Goal: Transaction & Acquisition: Purchase product/service

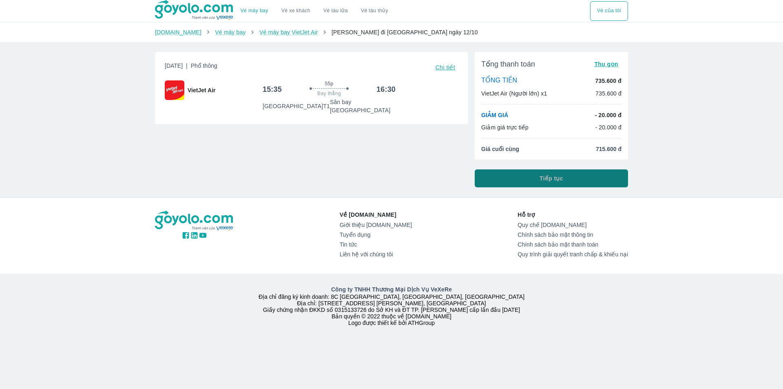
click at [530, 184] on button "Tiếp tục" at bounding box center [551, 178] width 153 height 18
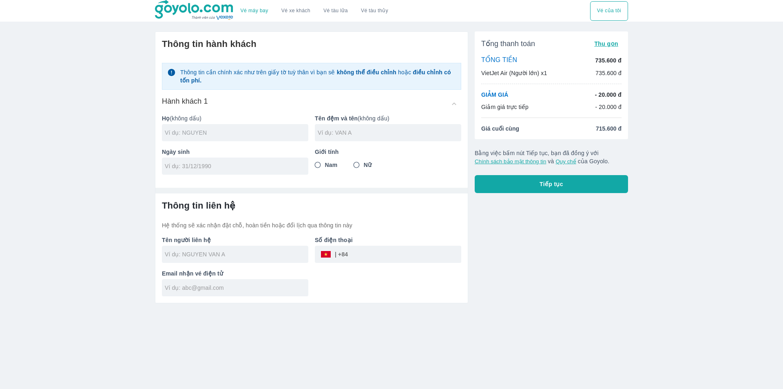
click at [261, 132] on input "text" at bounding box center [237, 132] width 144 height 8
type input "TRUONG"
click at [341, 135] on input "text" at bounding box center [390, 132] width 144 height 8
type input "THI THOM"
click at [361, 163] on input "Nữ" at bounding box center [356, 164] width 15 height 15
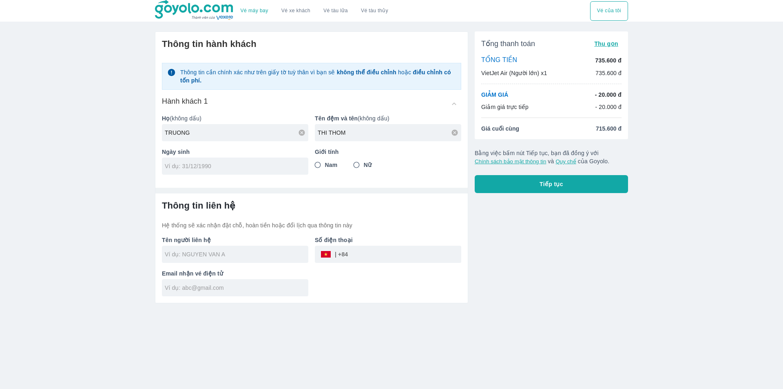
radio input "true"
click at [260, 170] on input "tel" at bounding box center [232, 166] width 135 height 8
type input "[DATE]"
click at [276, 255] on input "text" at bounding box center [237, 254] width 144 height 8
type input "TRUONG THI THOM"
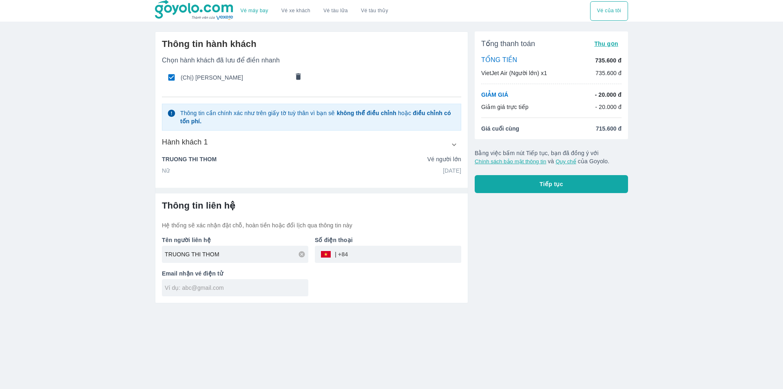
click at [554, 184] on span "Tiếp tục" at bounding box center [551, 184] width 24 height 8
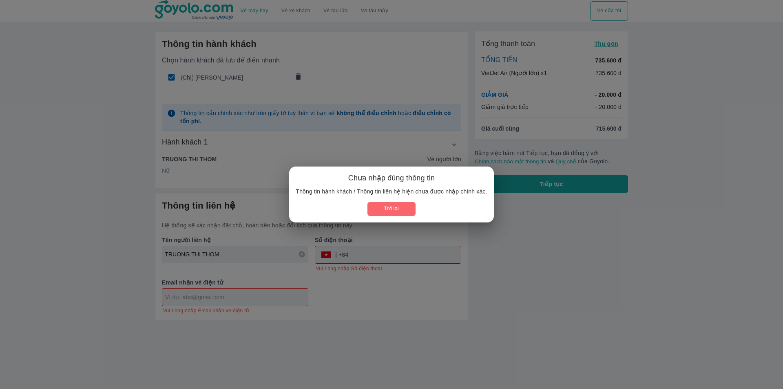
click at [402, 210] on button "Trở lại" at bounding box center [391, 208] width 48 height 13
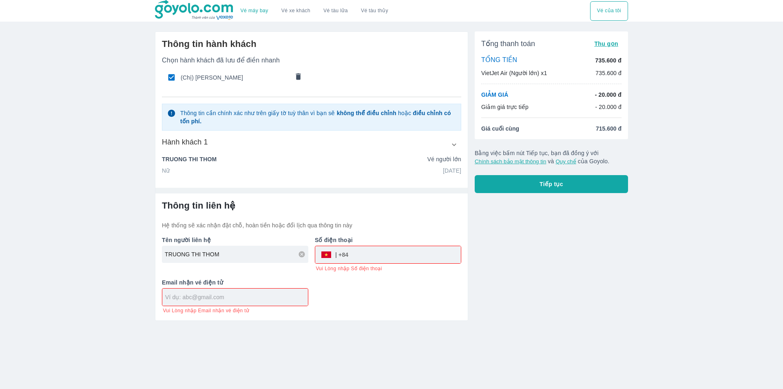
click at [245, 298] on input "text" at bounding box center [236, 297] width 143 height 8
type input "[EMAIL_ADDRESS][DOMAIN_NAME]"
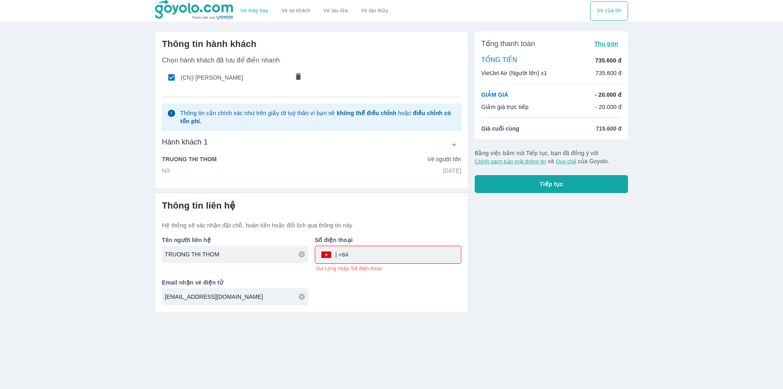
click at [368, 251] on input "tel" at bounding box center [404, 255] width 113 height 20
type input "0888063905"
click at [548, 186] on span "Tiếp tục" at bounding box center [551, 184] width 24 height 8
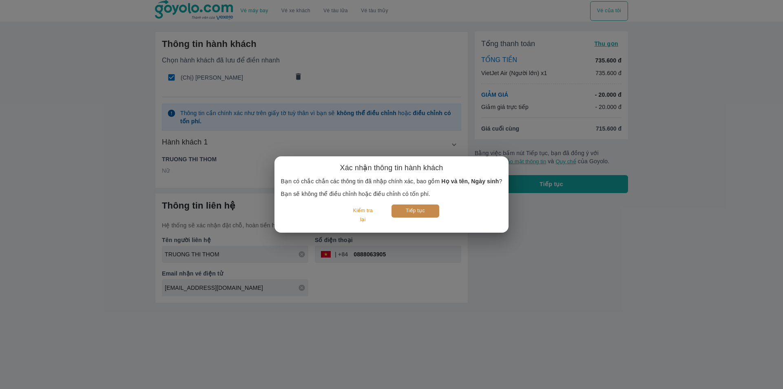
click at [410, 209] on button "Tiếp tục" at bounding box center [415, 210] width 48 height 13
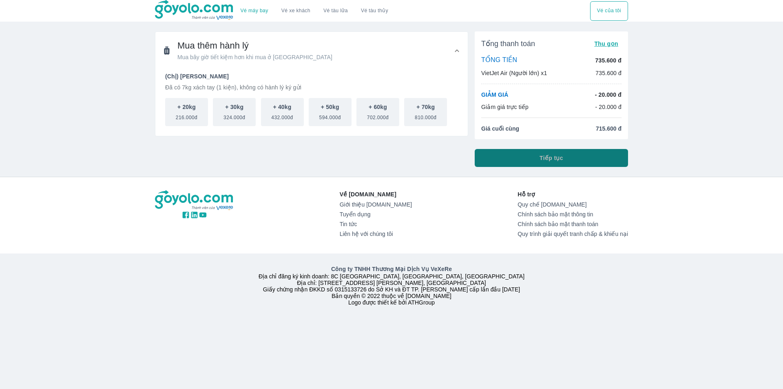
click at [559, 161] on span "Tiếp tục" at bounding box center [551, 158] width 24 height 8
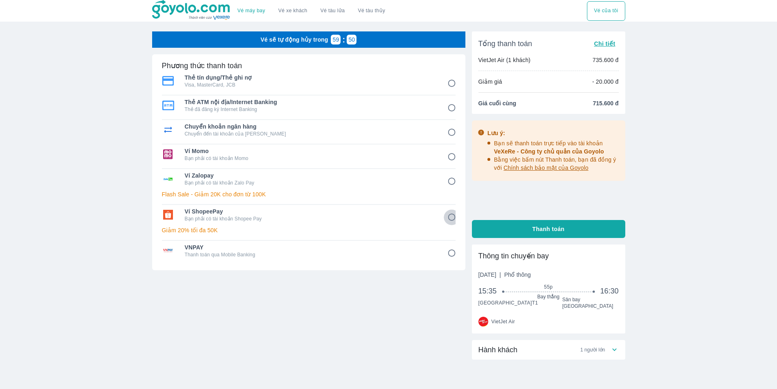
click at [451, 216] on input "6" at bounding box center [452, 217] width 16 height 16
radio input "false"
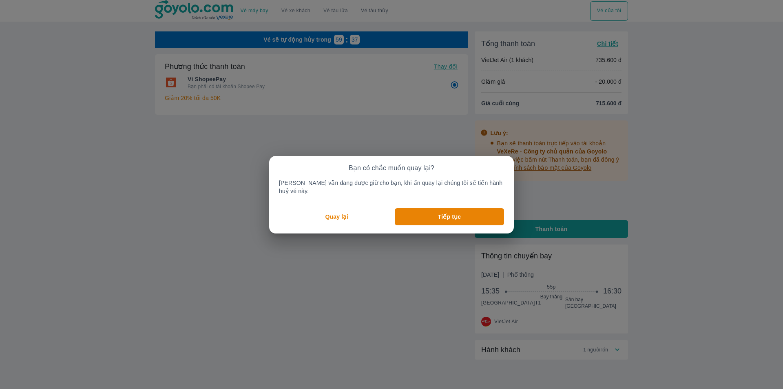
click at [341, 212] on p "Quay lại" at bounding box center [336, 216] width 23 height 8
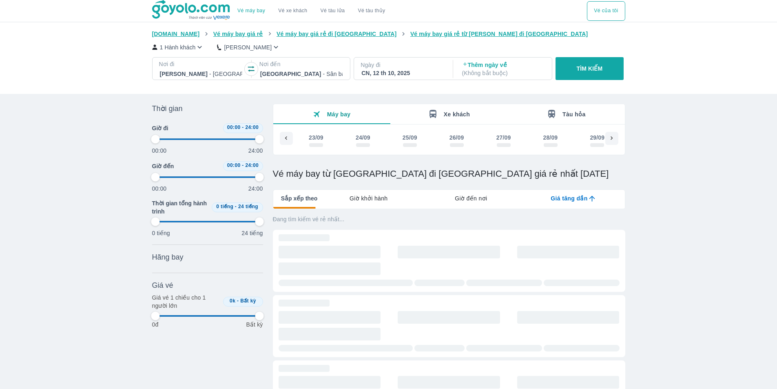
scroll to position [0, 677]
type input "97.9166666666667"
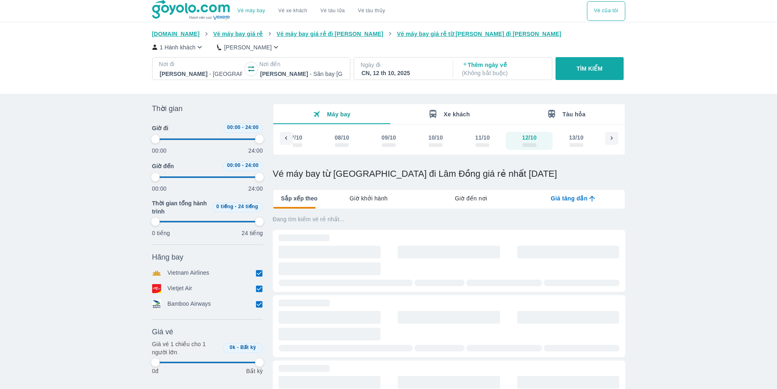
type input "97.9166666666667"
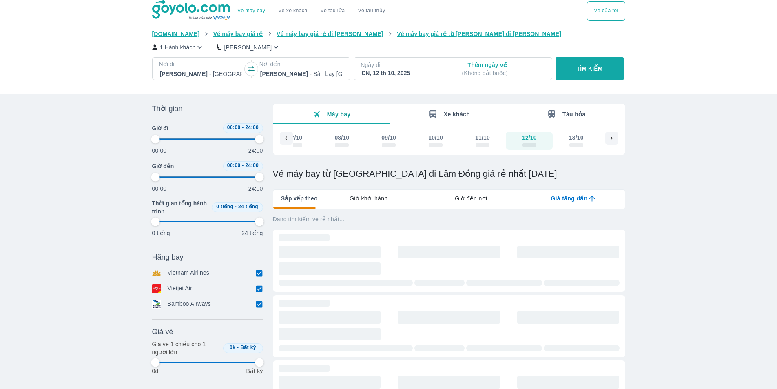
type input "97.9166666666667"
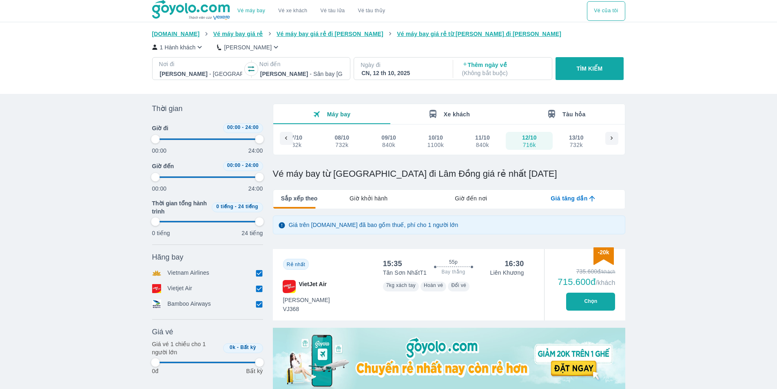
type input "97.9166666666667"
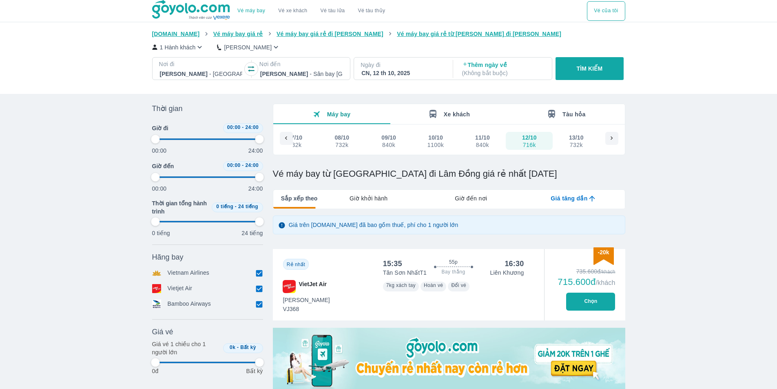
type input "97.9166666666667"
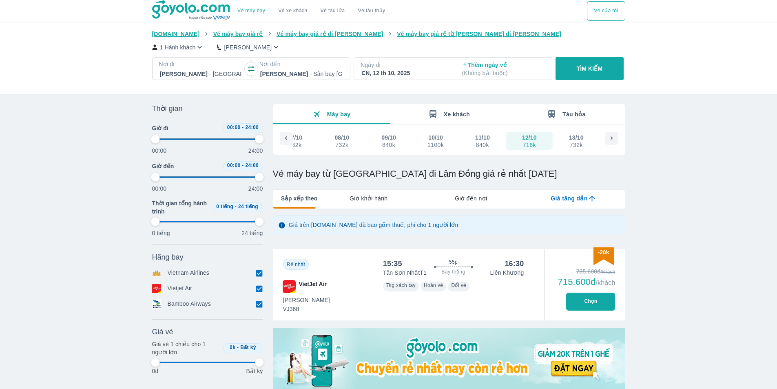
type input "97.9166666666667"
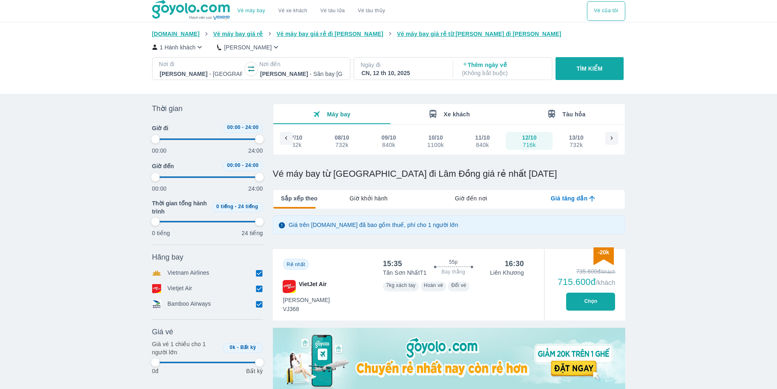
type input "97.9166666666667"
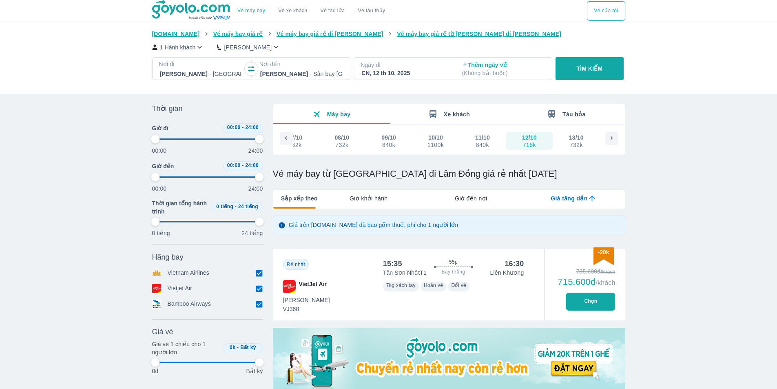
type input "97.9166666666667"
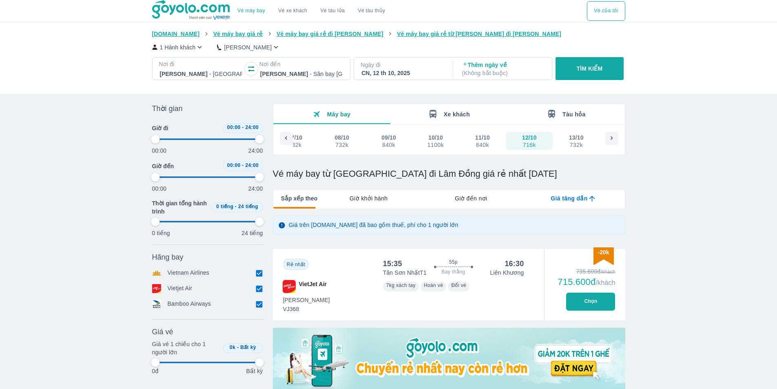
type input "97.9166666666667"
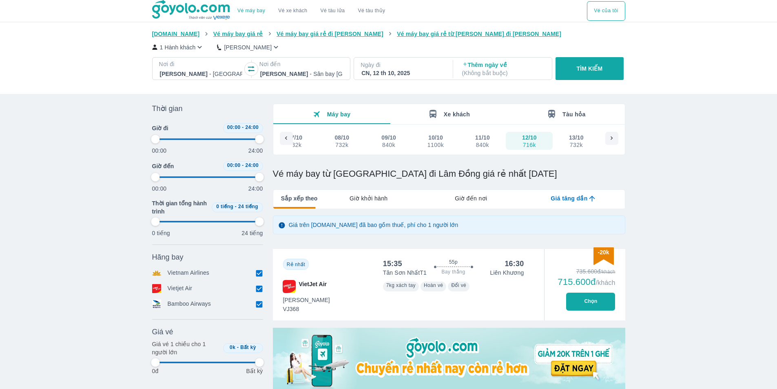
type input "97.9166666666667"
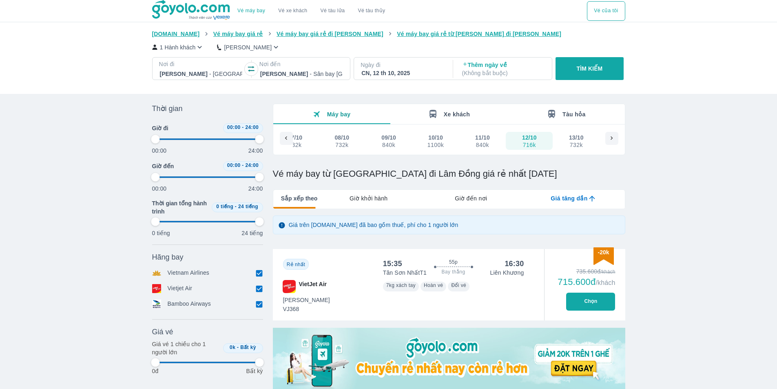
type input "97.9166666666667"
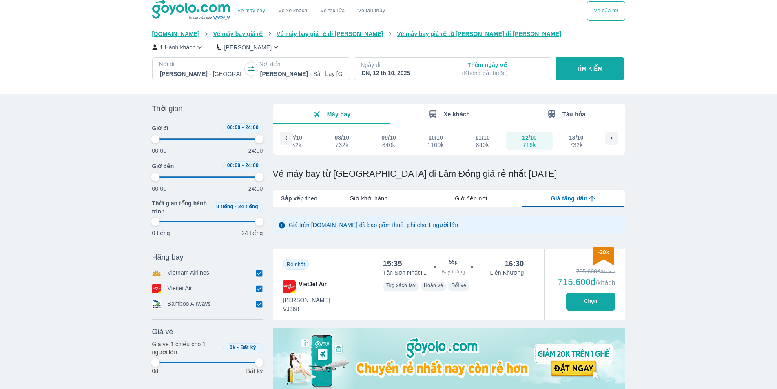
type input "97.9166666666667"
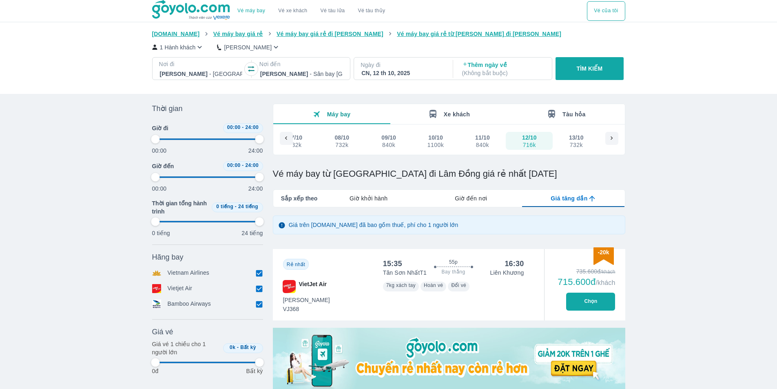
type input "97.9166666666667"
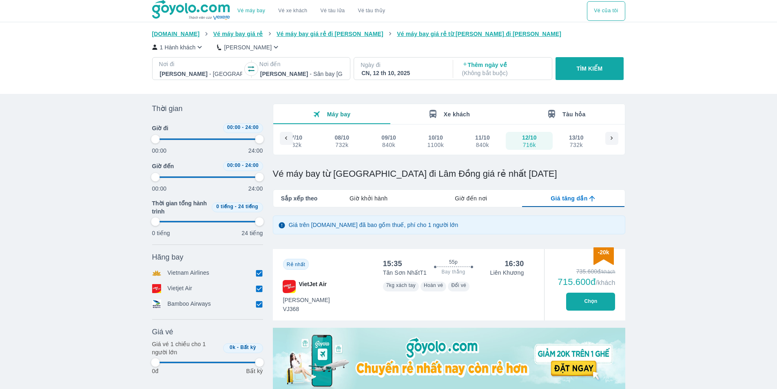
type input "97.9166666666667"
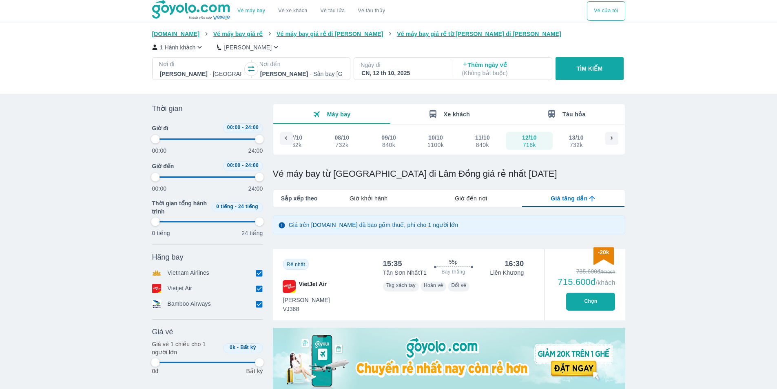
type input "97.9166666666667"
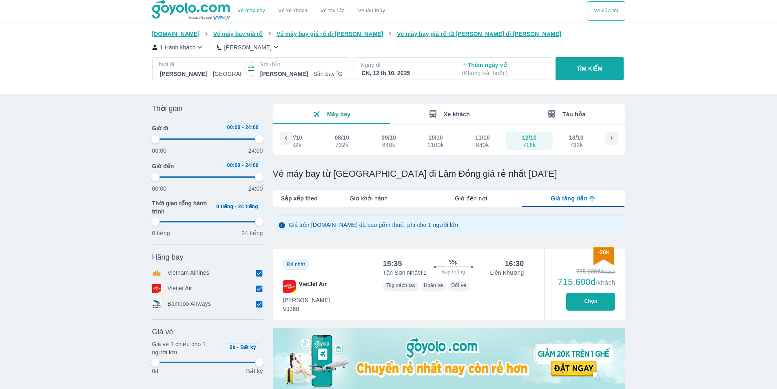
type input "97.9166666666667"
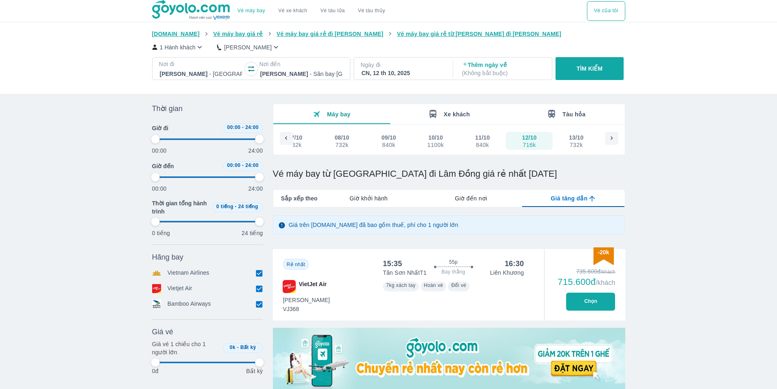
type input "97.9166666666667"
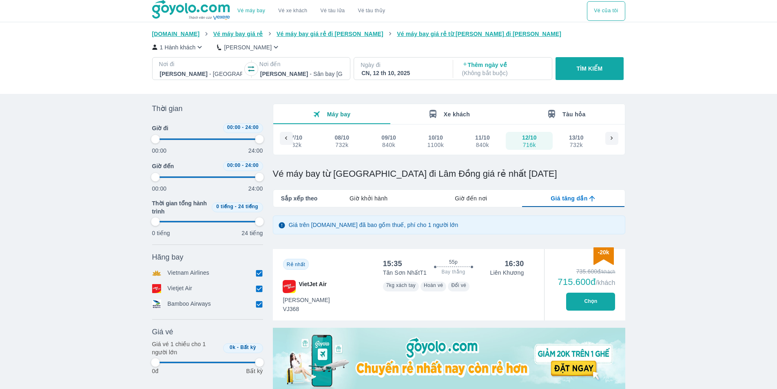
type input "97.9166666666667"
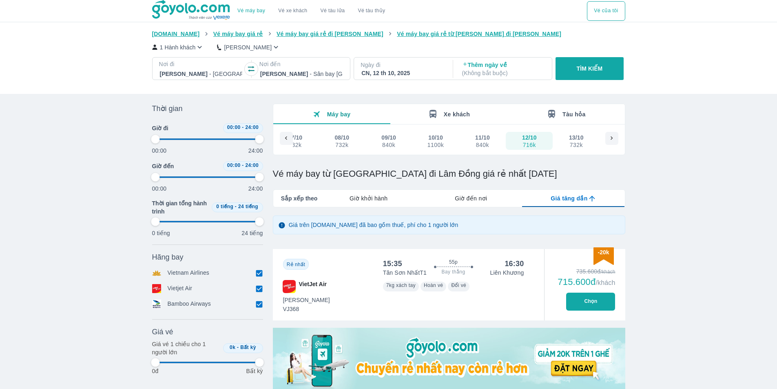
type input "97.9166666666667"
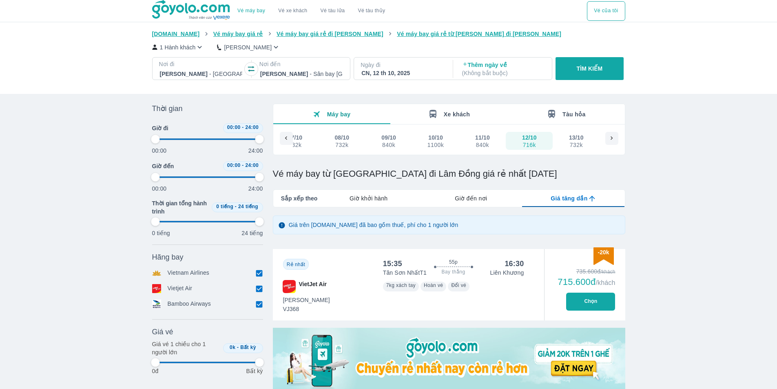
type input "97.9166666666667"
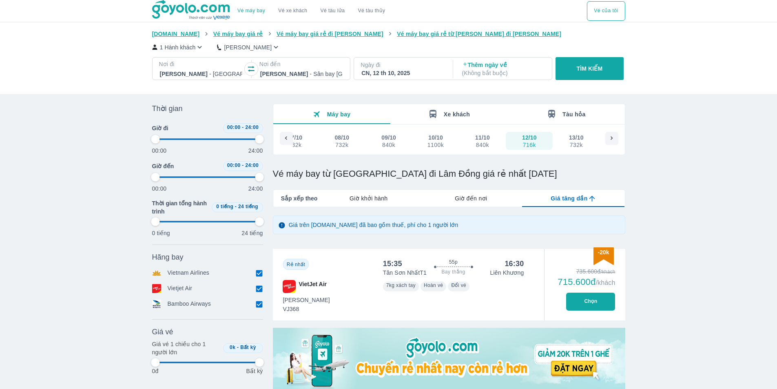
type input "97.9166666666667"
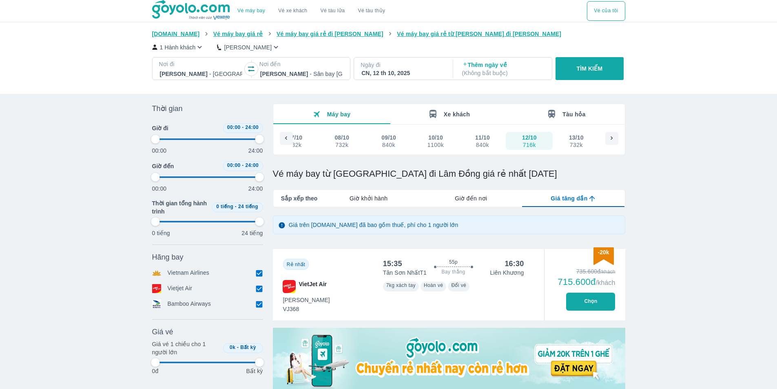
type input "97.9166666666667"
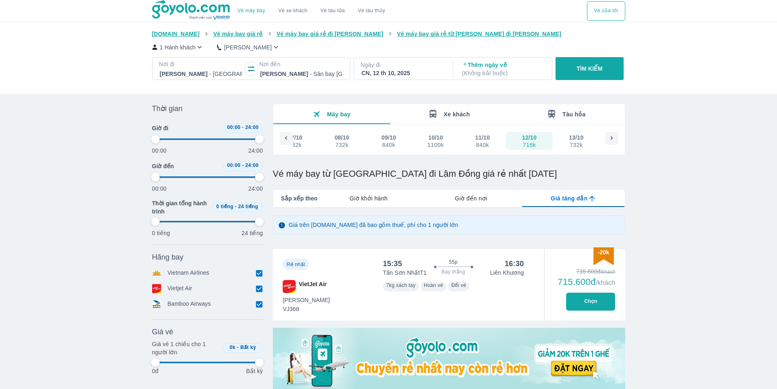
type input "97.9166666666667"
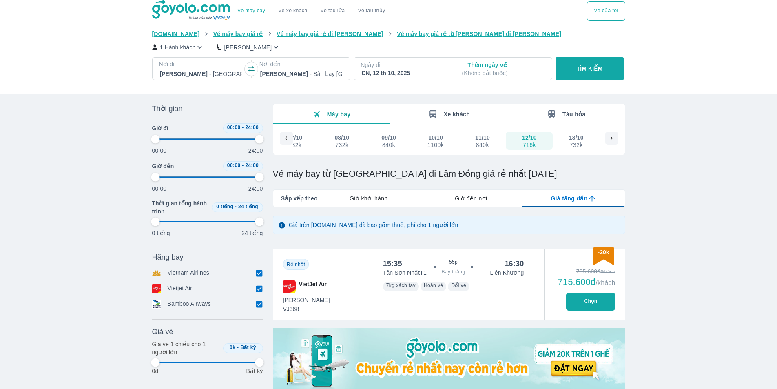
type input "97.9166666666667"
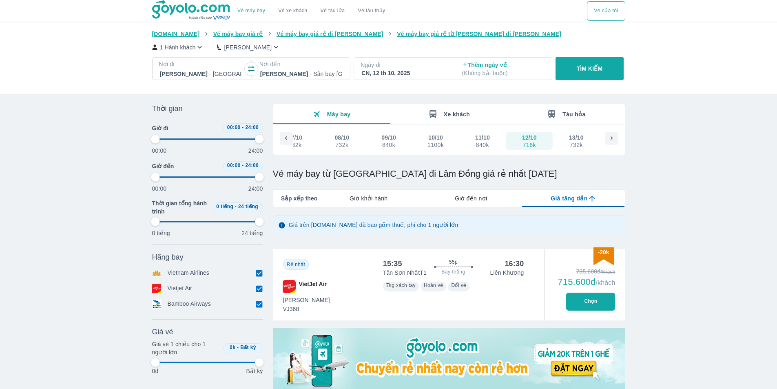
type input "97.9166666666667"
